Goal: Task Accomplishment & Management: Manage account settings

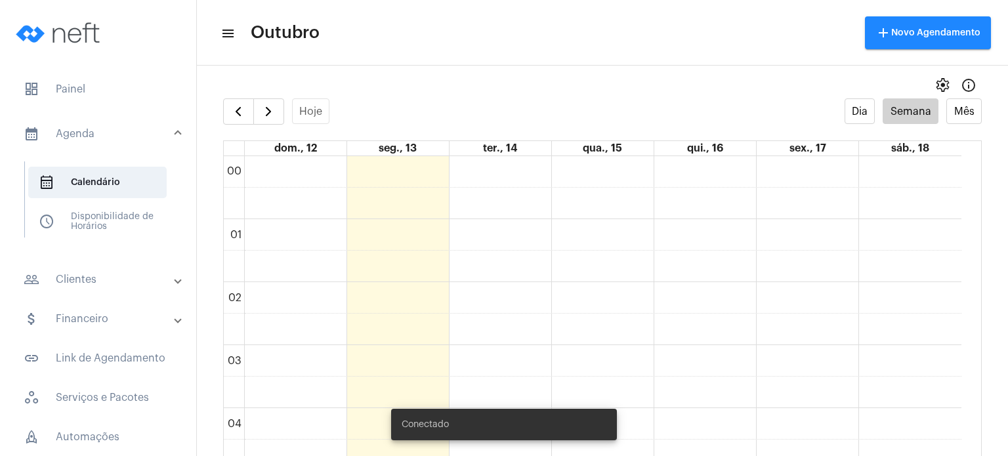
scroll to position [995, 0]
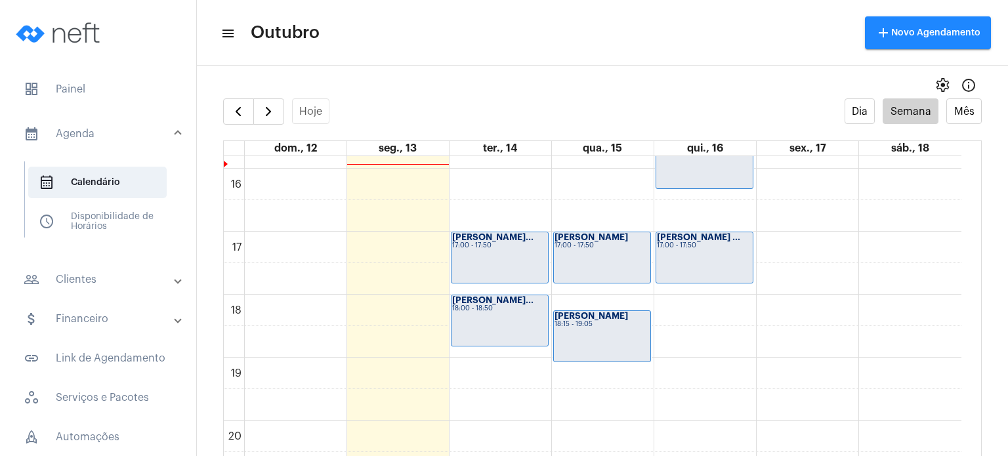
click at [115, 278] on mat-panel-title "people_outline Clientes" at bounding box center [100, 280] width 152 height 16
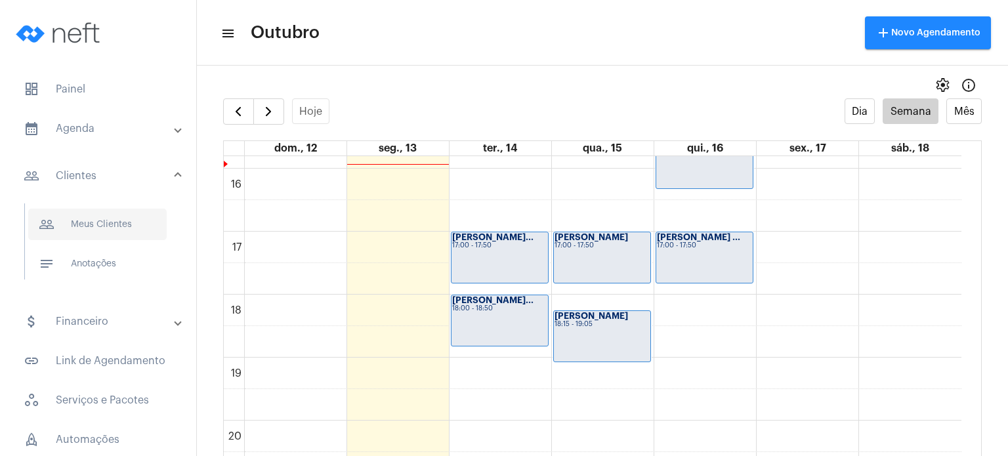
click at [119, 226] on span "people_outline Meus Clientes" at bounding box center [97, 224] width 138 height 31
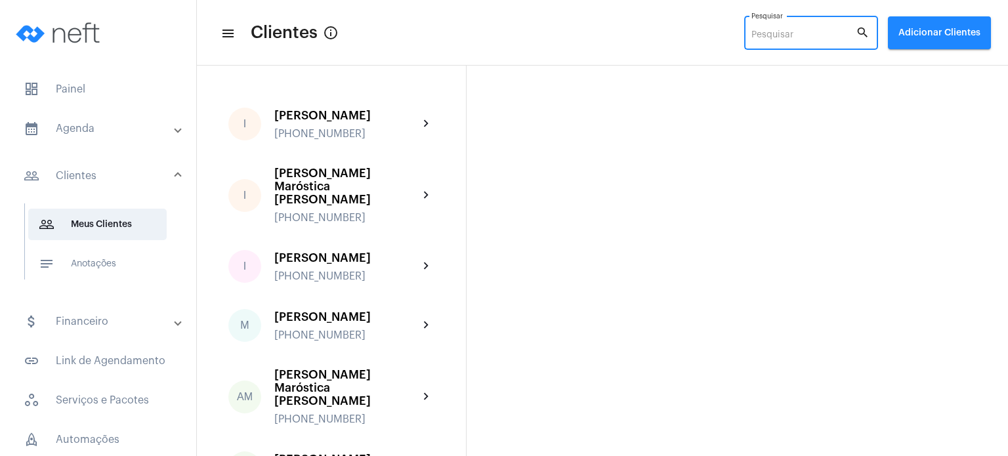
click at [780, 37] on input "Pesquisar" at bounding box center [803, 35] width 104 height 10
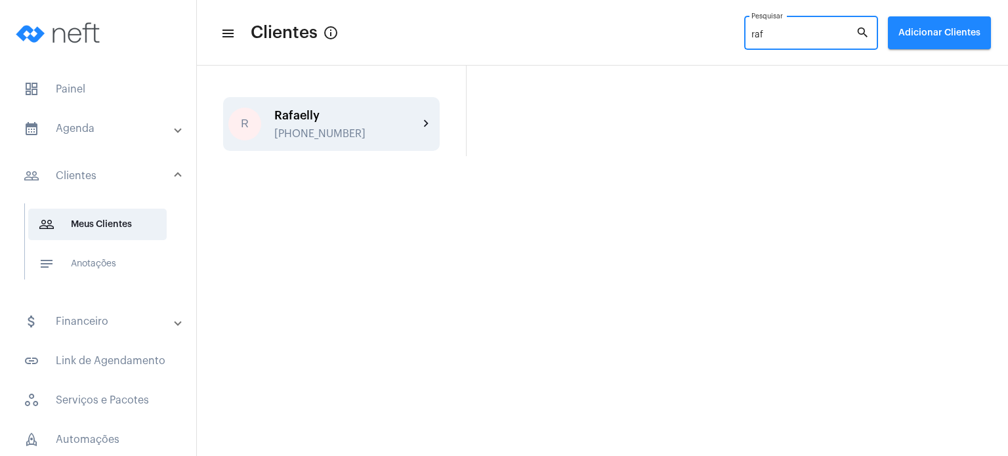
type input "raf"
click at [386, 131] on div "[PHONE_NUMBER]" at bounding box center [346, 134] width 144 height 12
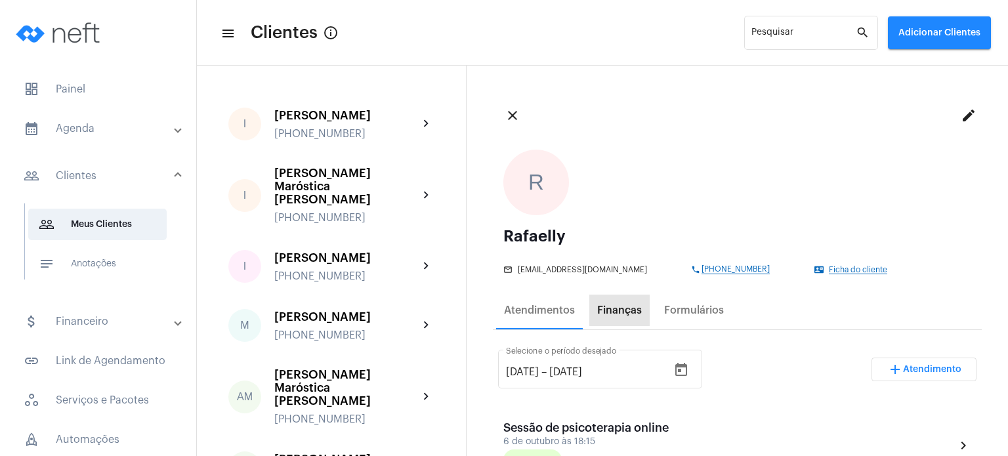
click at [628, 307] on div "Finanças" at bounding box center [619, 310] width 45 height 12
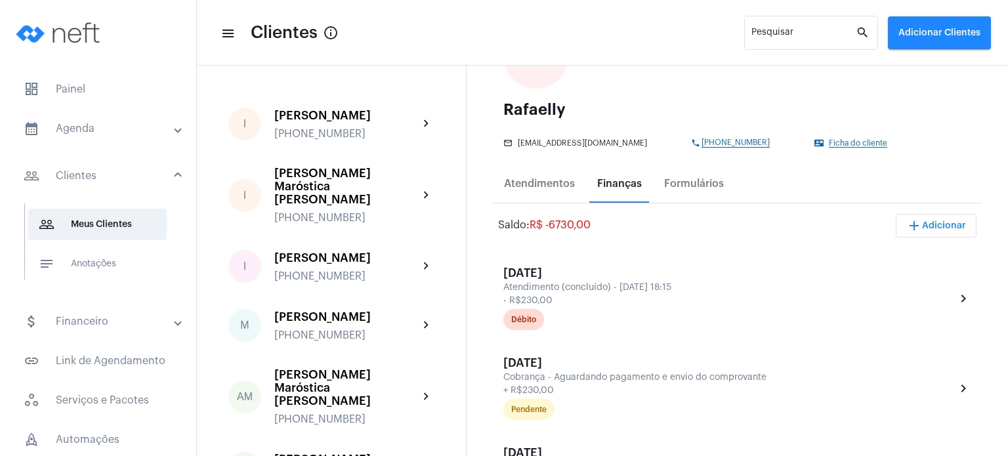
scroll to position [131, 0]
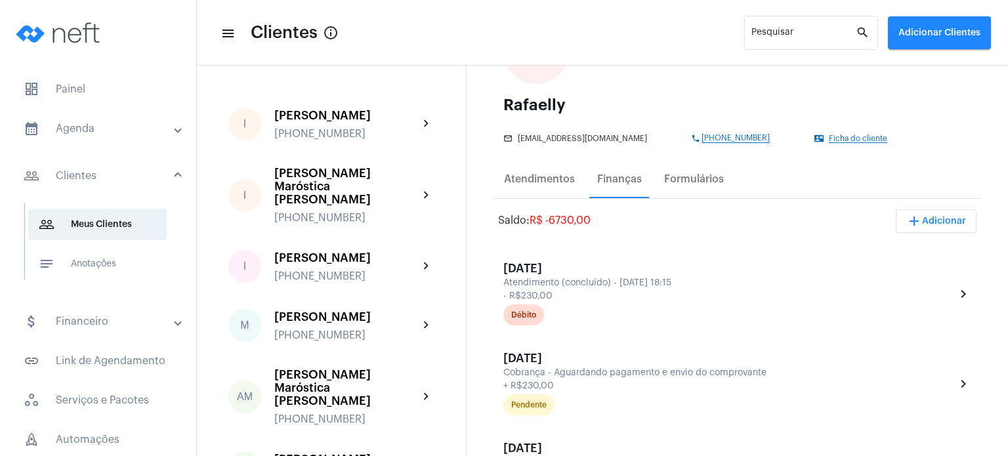
click at [764, 103] on div "Rafaelly" at bounding box center [737, 105] width 468 height 16
click at [931, 219] on span "add Adicionar" at bounding box center [936, 221] width 60 height 9
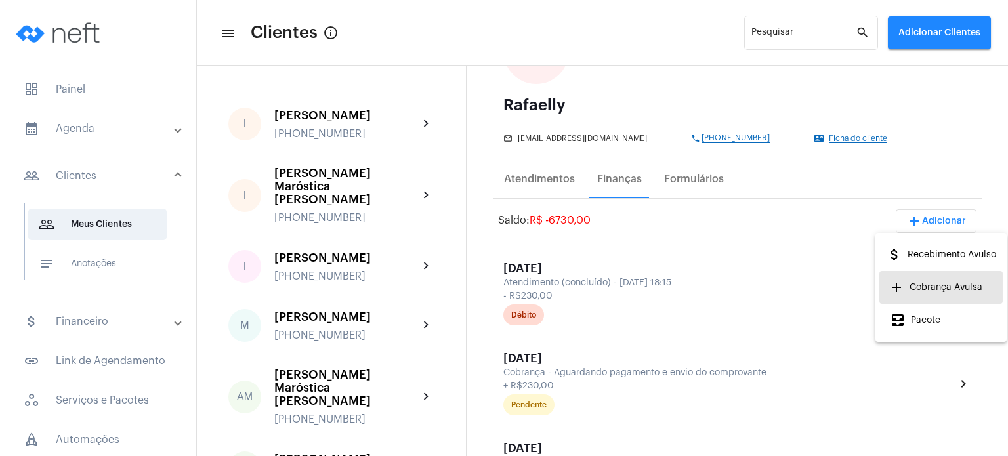
click at [925, 283] on span "add Cobrança Avulsa" at bounding box center [936, 288] width 93 height 24
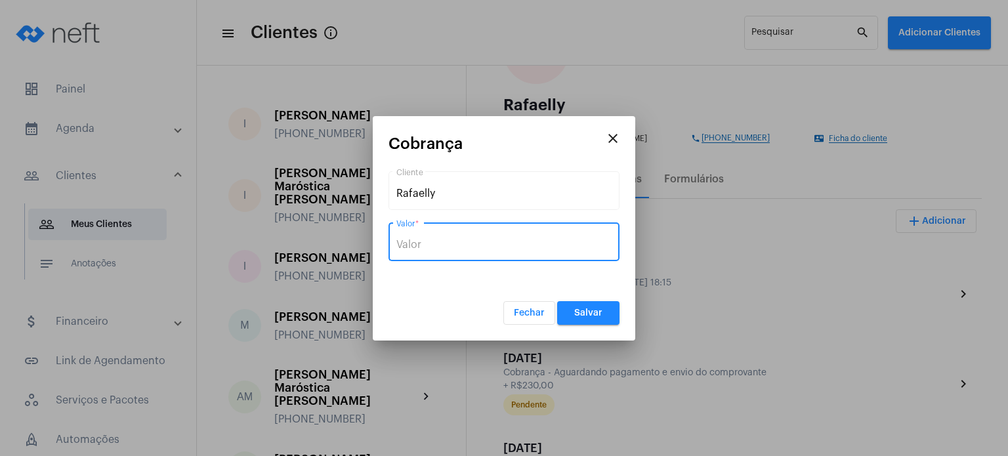
click at [536, 239] on input "Valor *" at bounding box center [503, 245] width 215 height 12
type input "R$ 690"
click at [595, 318] on button "Salvar" at bounding box center [588, 313] width 62 height 24
